Goal: Information Seeking & Learning: Find specific fact

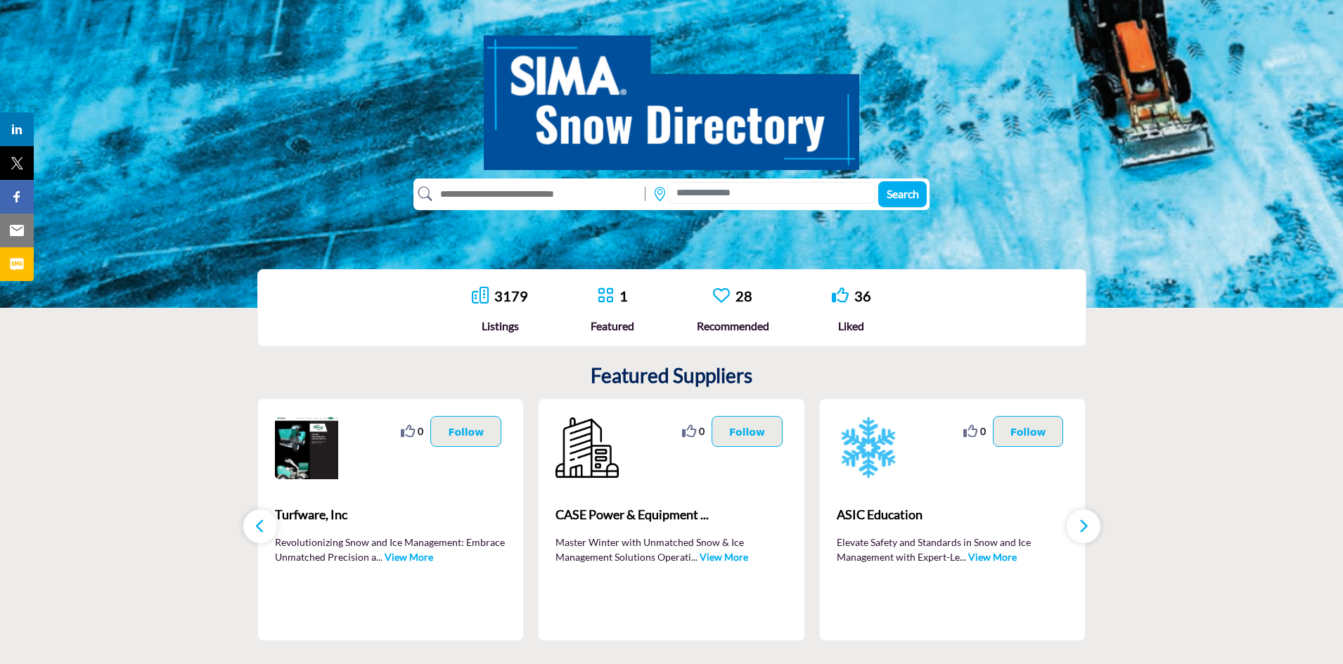
scroll to position [70, 0]
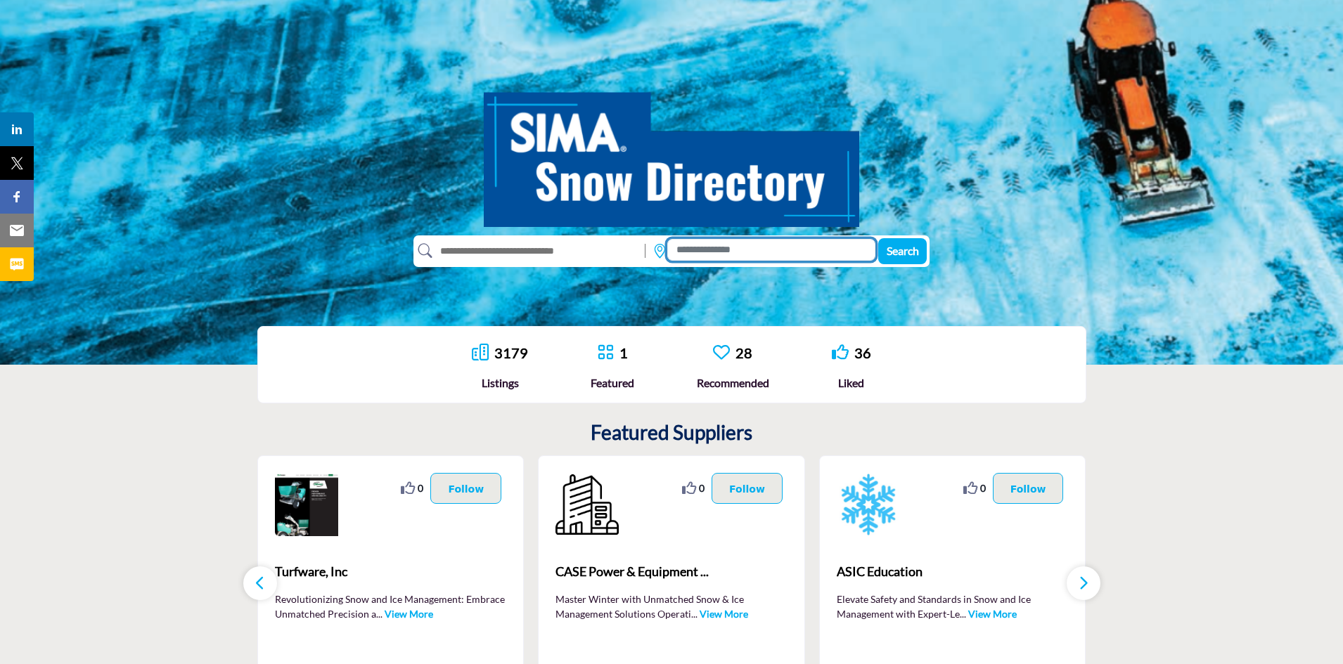
click at [707, 247] on input at bounding box center [771, 250] width 208 height 22
type input "**********"
click at [878, 238] on button "Search" at bounding box center [902, 251] width 49 height 26
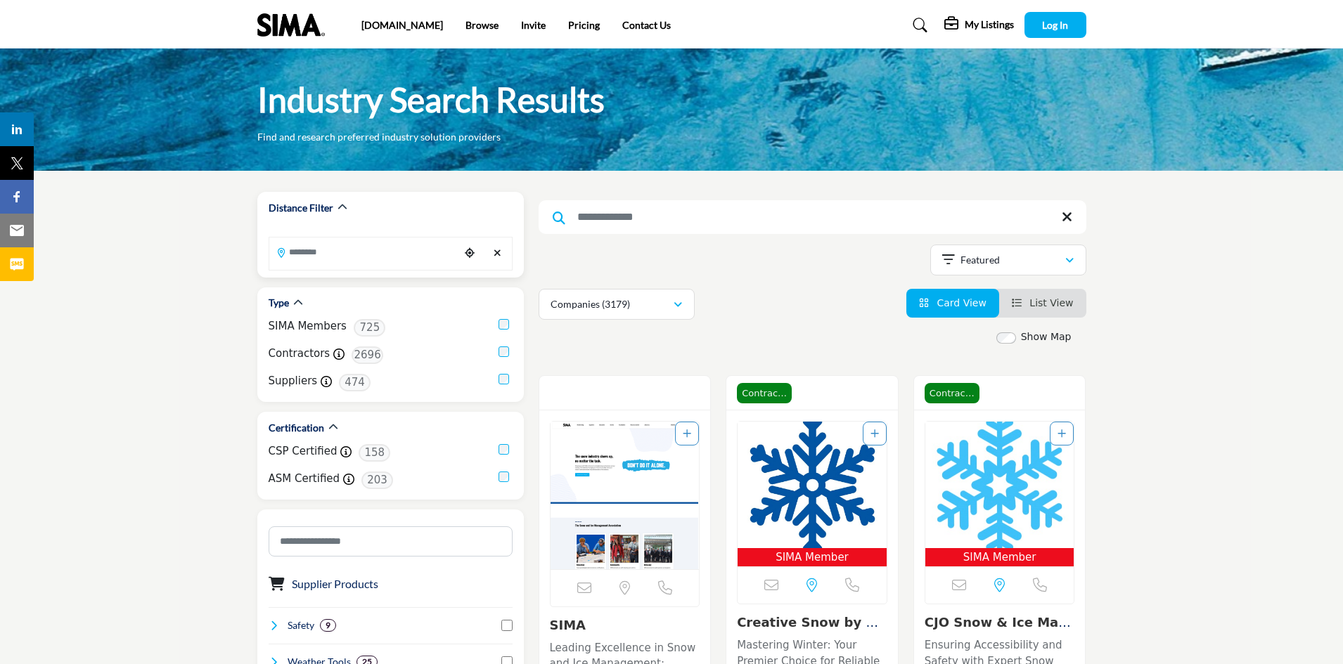
click at [395, 252] on input "Search Location" at bounding box center [364, 251] width 190 height 27
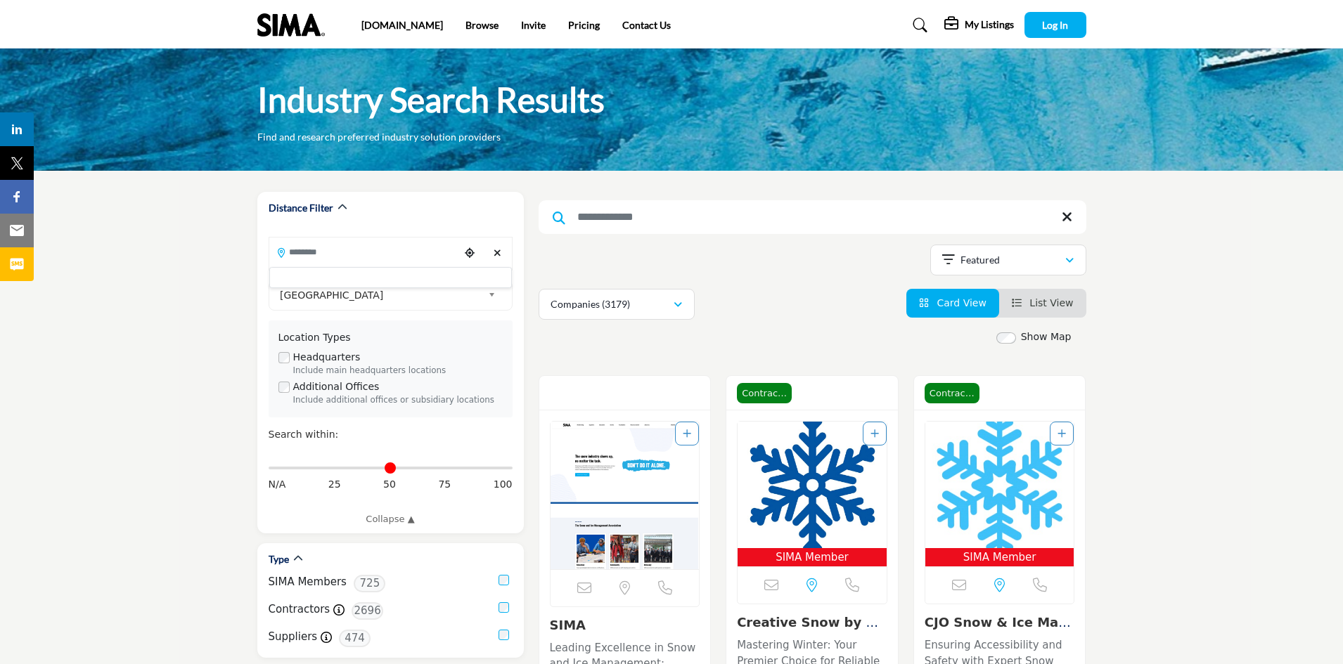
click at [389, 285] on div "[GEOGRAPHIC_DATA]" at bounding box center [391, 296] width 244 height 30
click at [389, 296] on span "[GEOGRAPHIC_DATA]" at bounding box center [381, 295] width 202 height 17
click at [363, 292] on span "[GEOGRAPHIC_DATA]" at bounding box center [381, 295] width 202 height 17
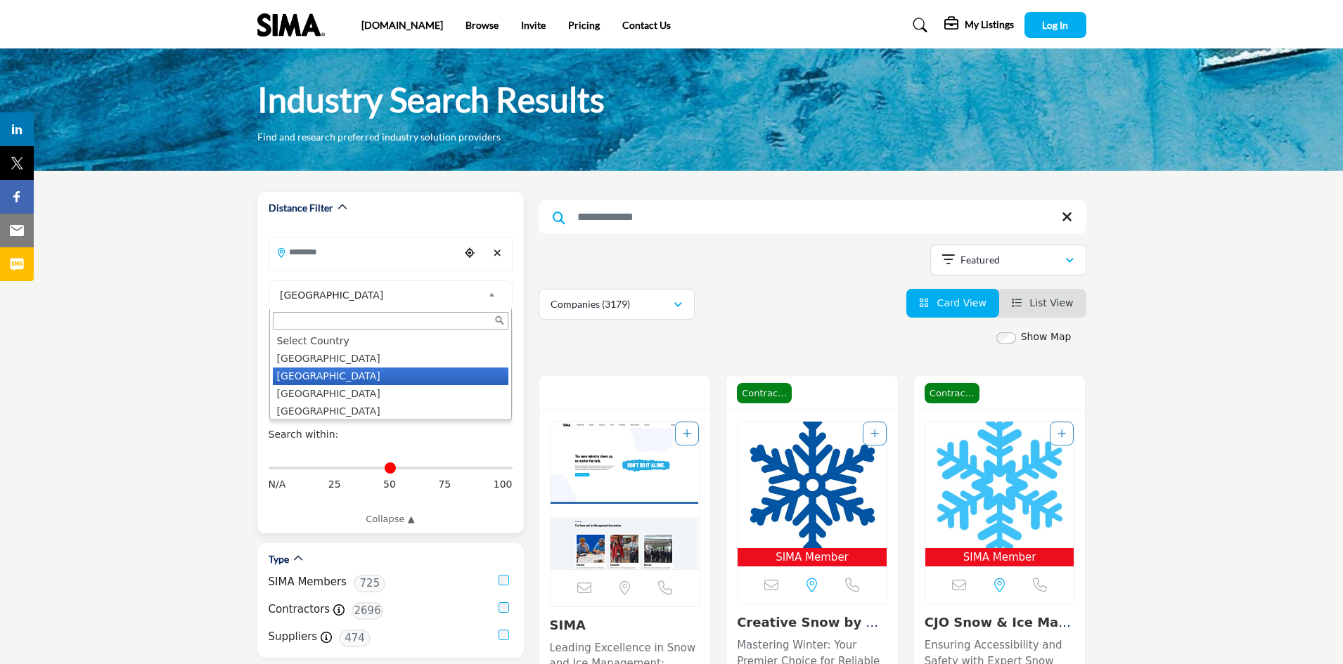
click at [309, 375] on li "[GEOGRAPHIC_DATA]" at bounding box center [391, 377] width 236 height 18
click at [335, 371] on div "Include main headquarters locations" at bounding box center [398, 371] width 210 height 13
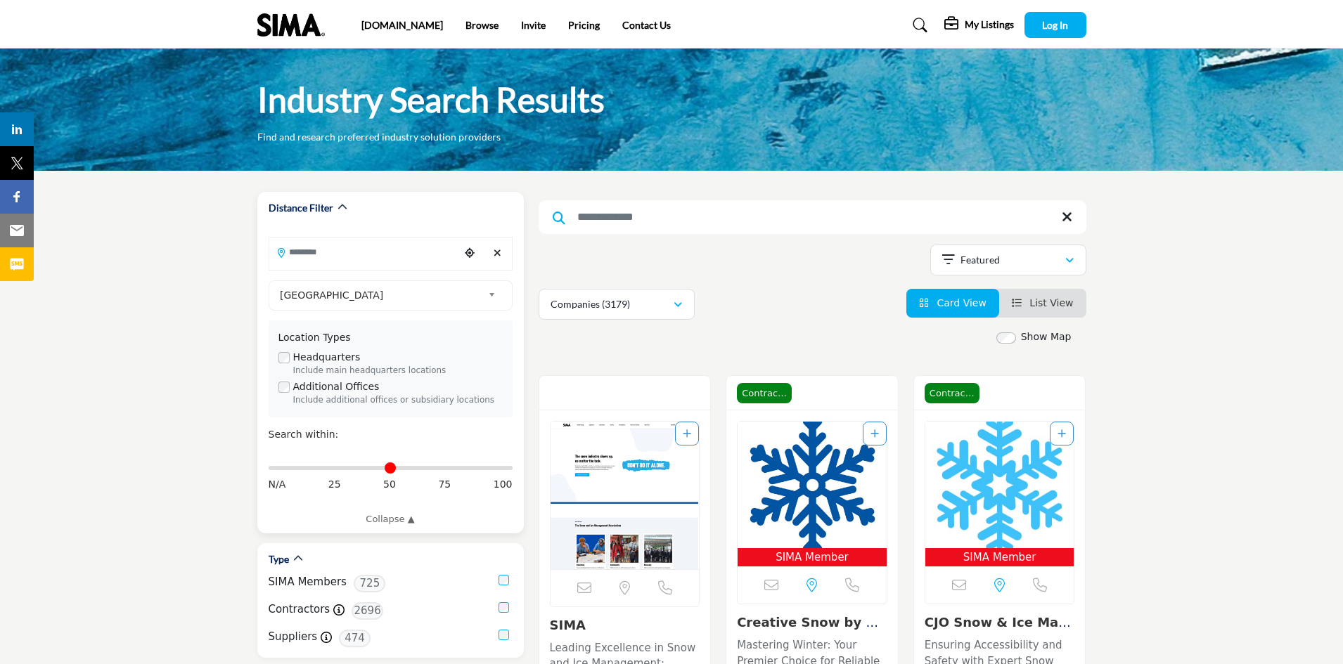
click at [366, 299] on span "[GEOGRAPHIC_DATA]" at bounding box center [381, 295] width 202 height 17
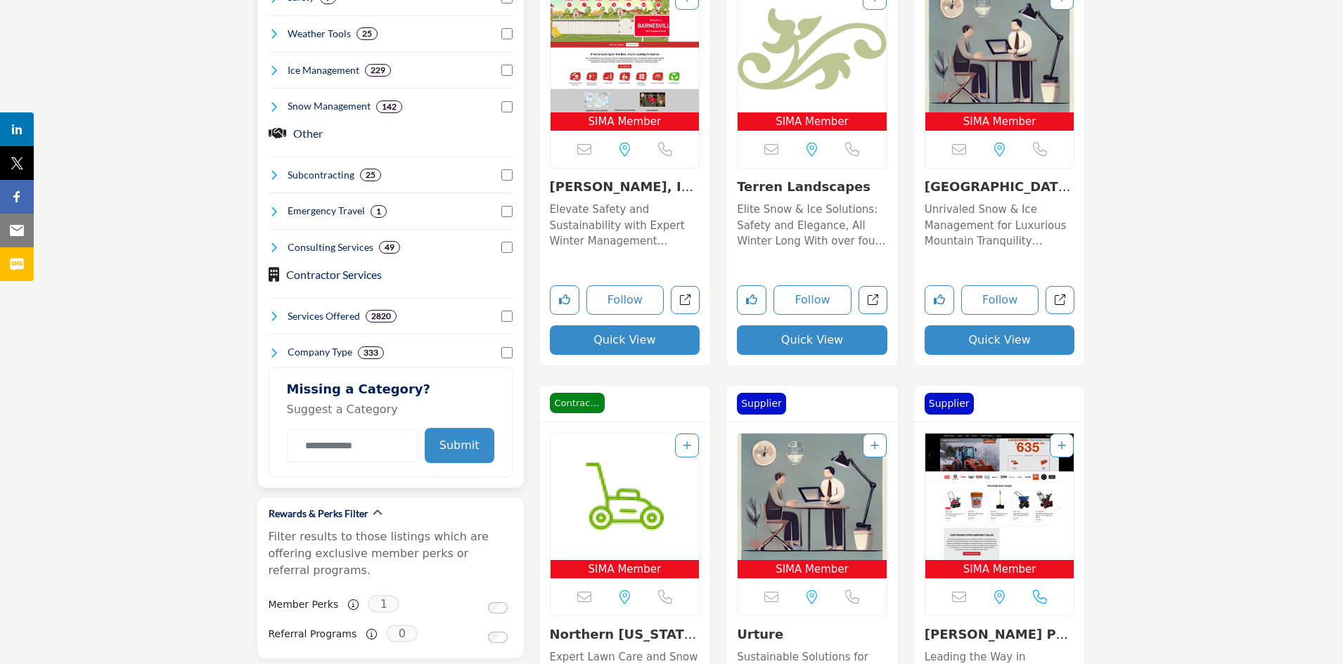
scroll to position [914, 0]
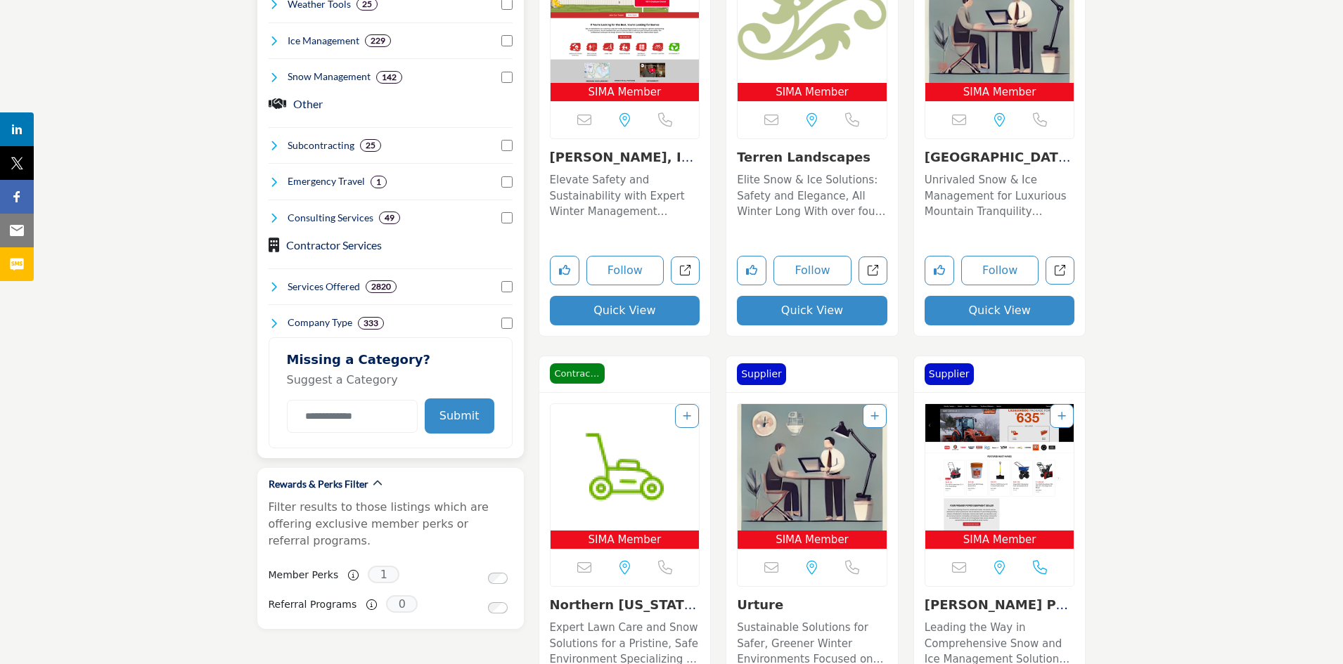
click at [474, 407] on button "Submit" at bounding box center [460, 416] width 70 height 35
click at [468, 420] on button "Submit" at bounding box center [460, 416] width 70 height 35
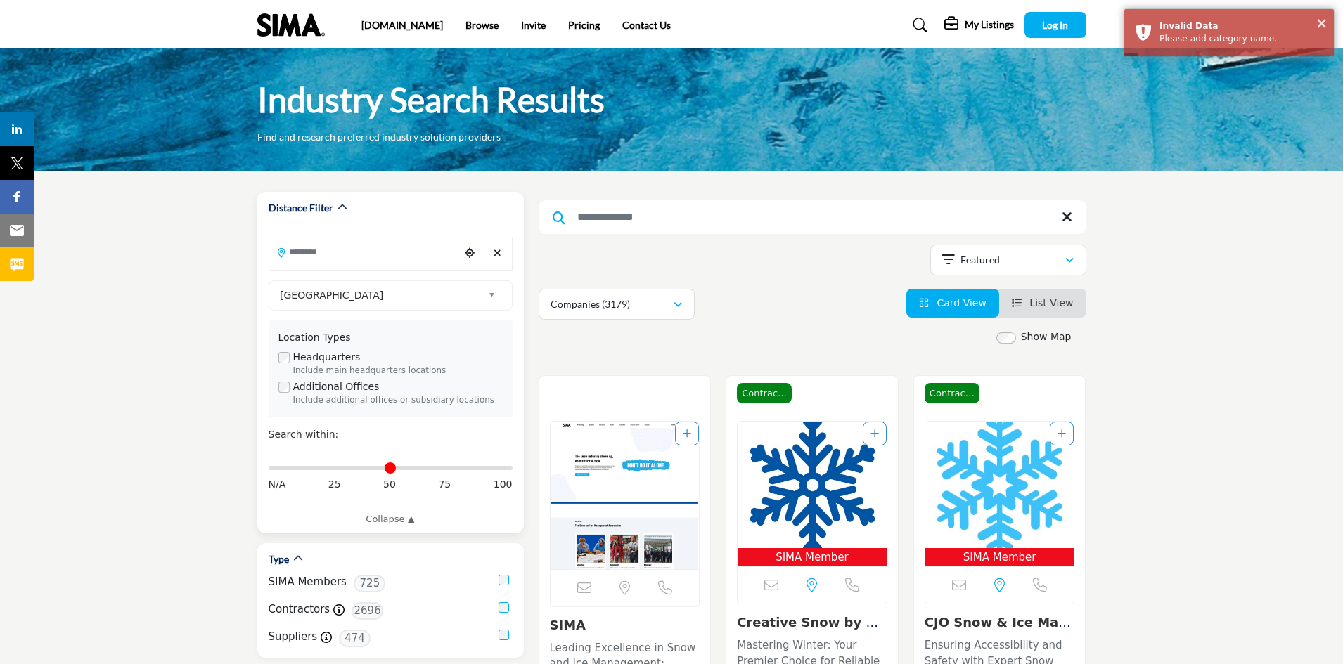
scroll to position [211, 0]
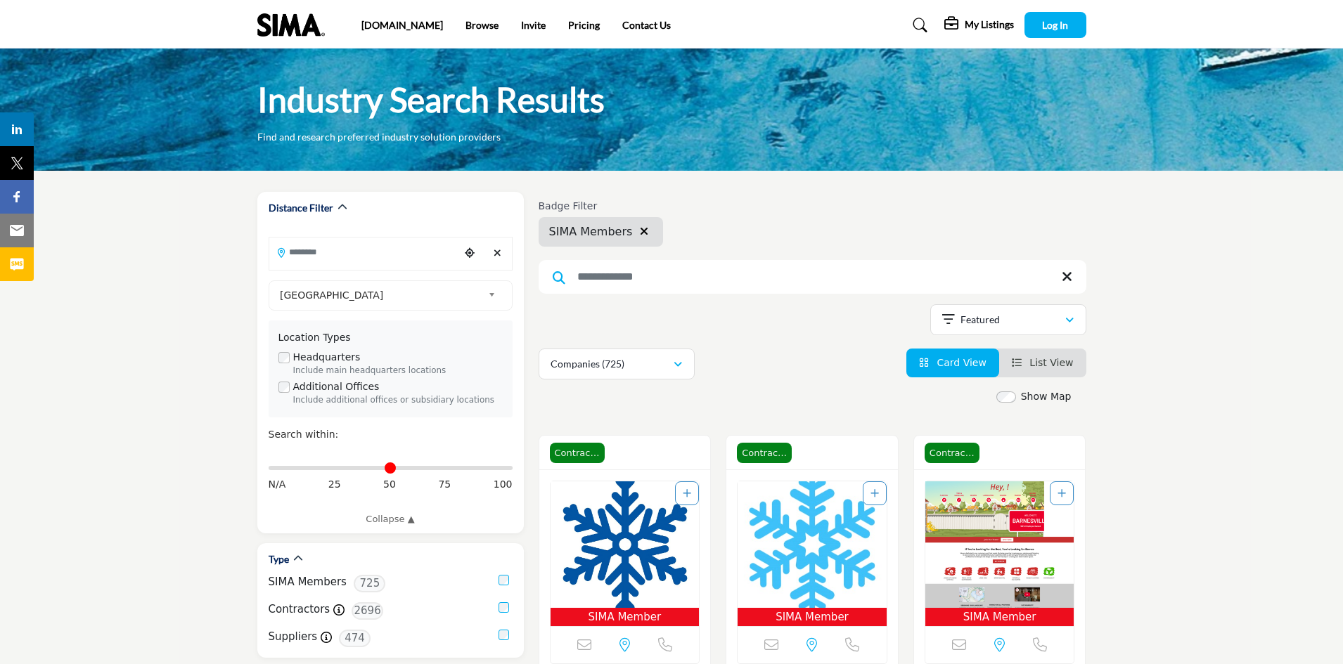
click at [633, 274] on input "Search Keyword" at bounding box center [813, 277] width 548 height 34
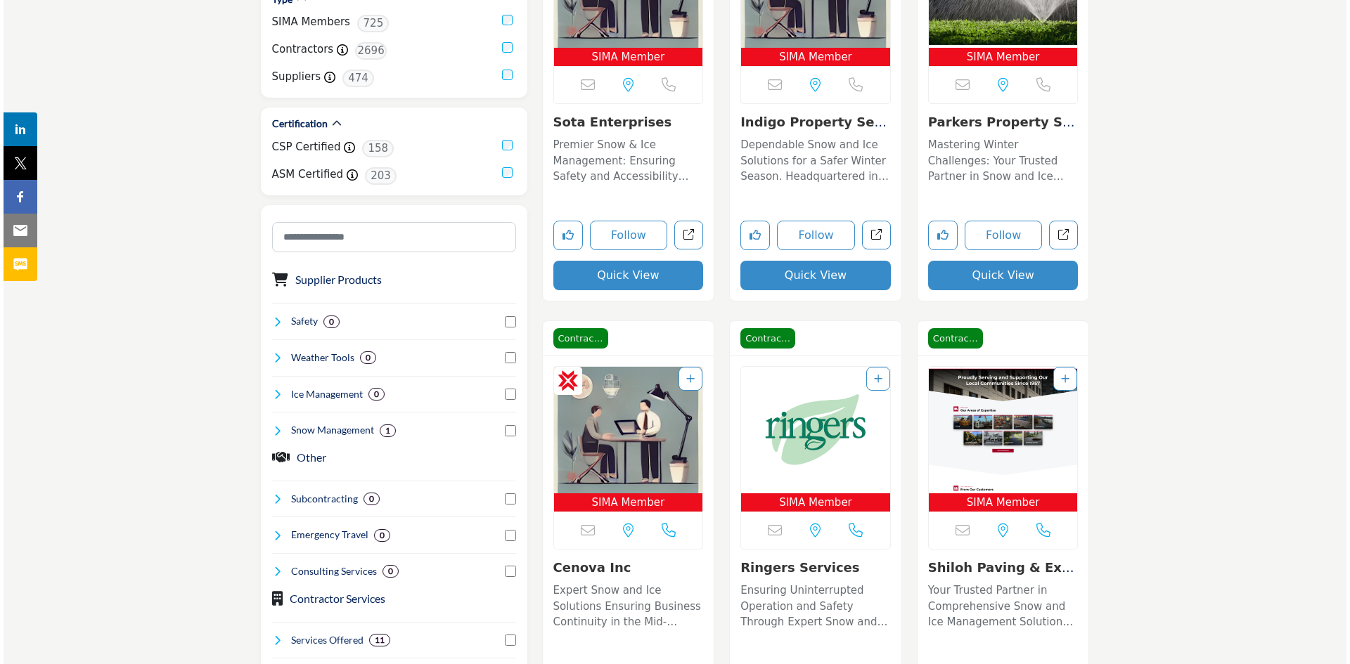
scroll to position [562, 0]
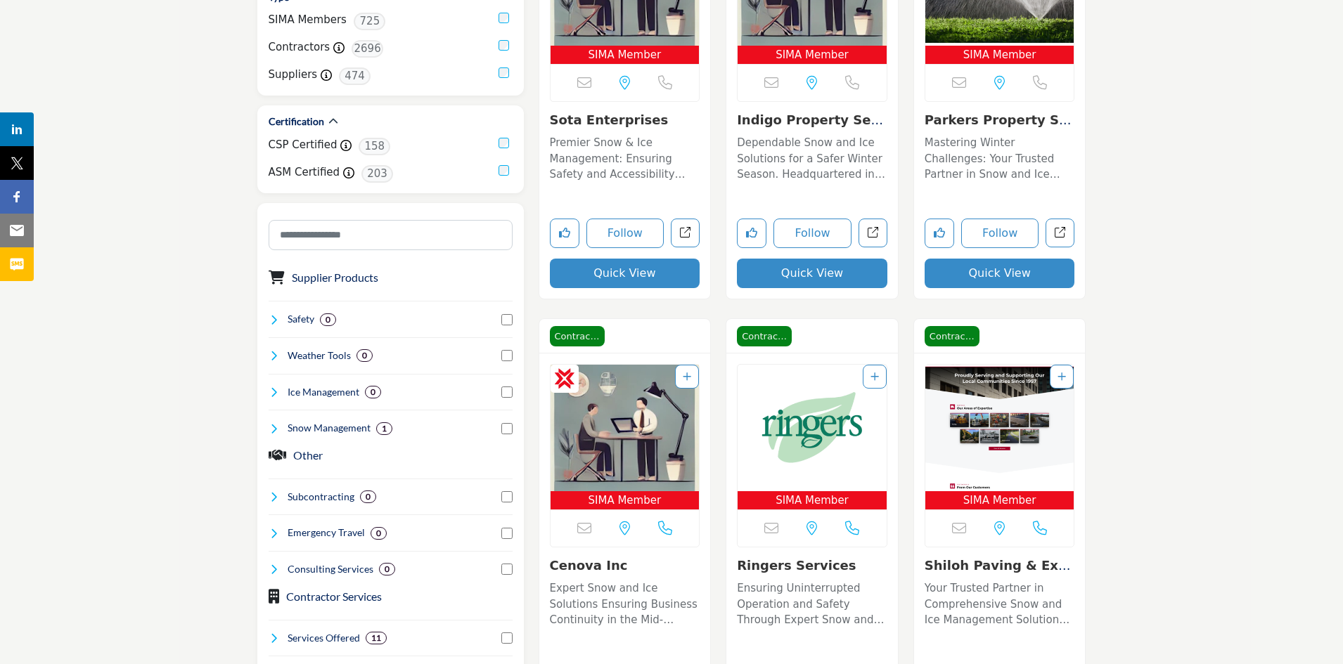
type input "**********"
click at [814, 276] on button "Quick View" at bounding box center [812, 274] width 150 height 30
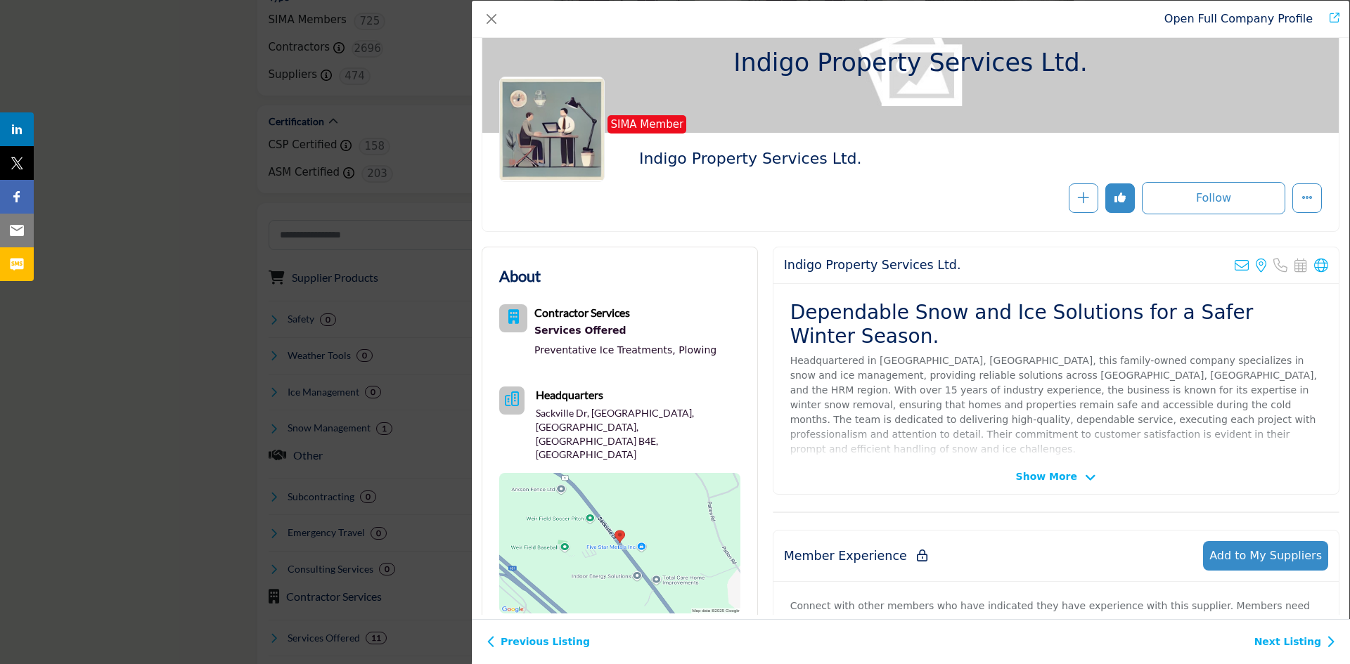
scroll to position [70, 0]
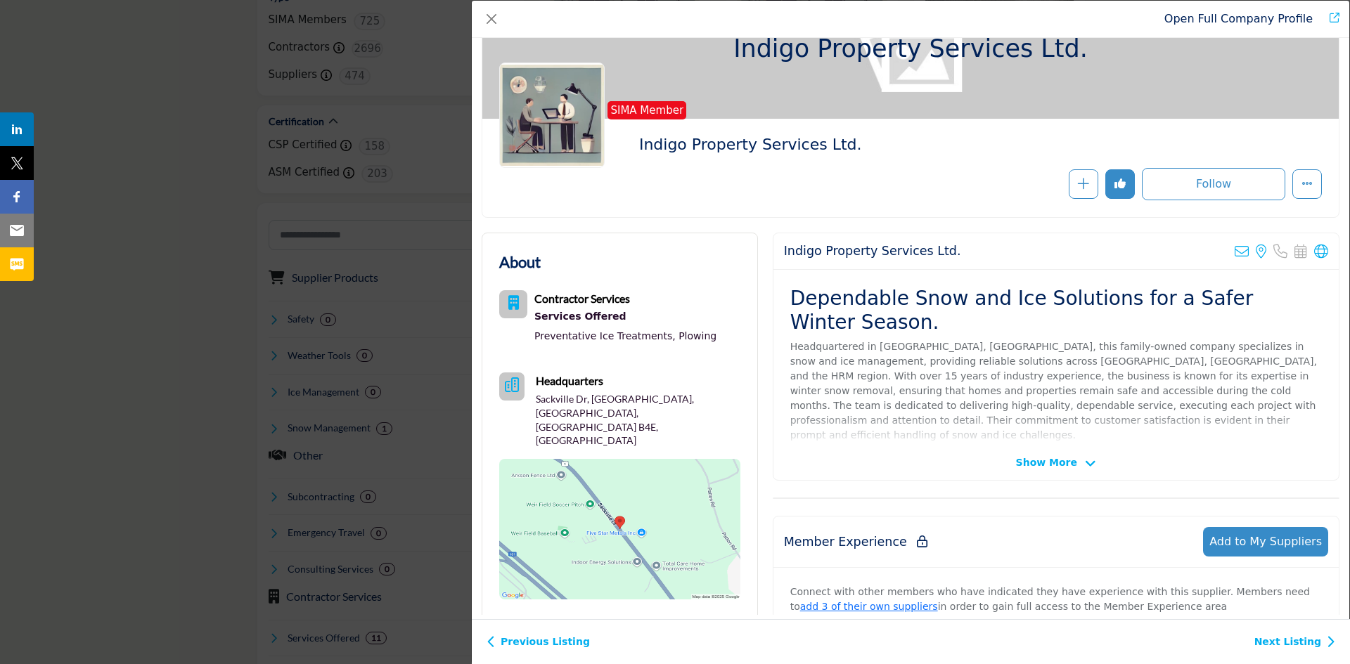
click at [1029, 458] on span "Show More" at bounding box center [1046, 463] width 61 height 15
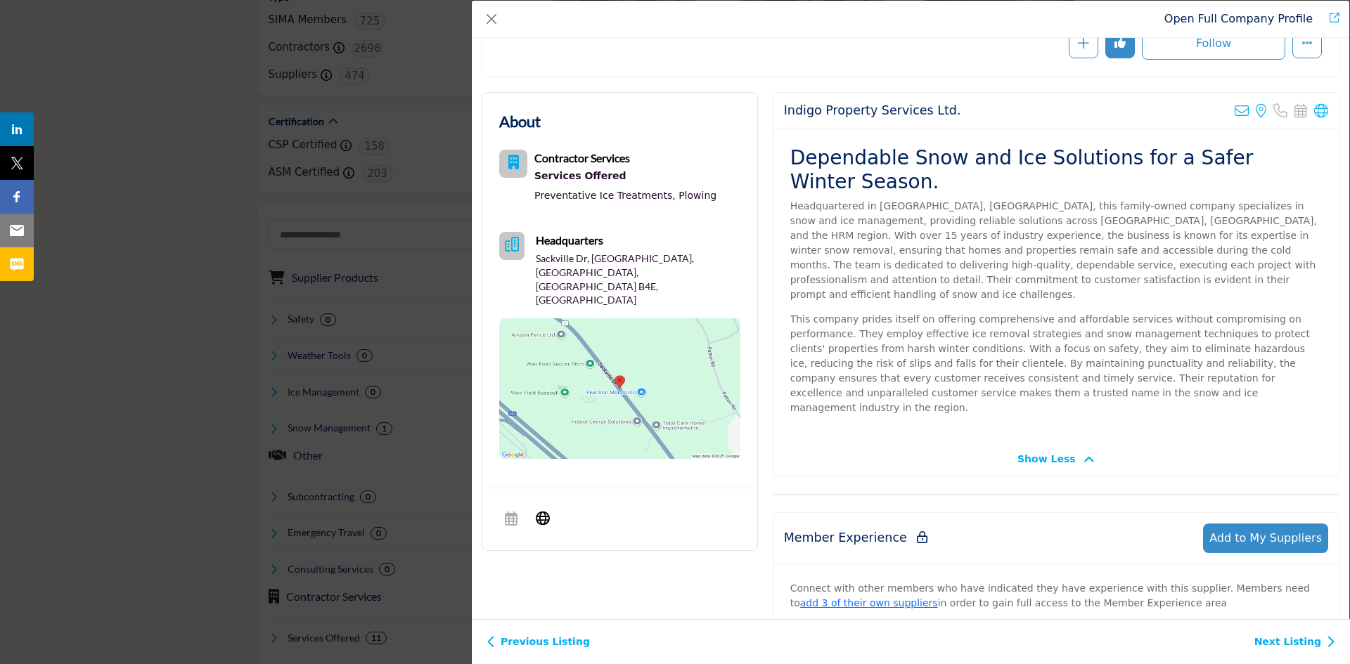
scroll to position [479, 0]
